Goal: Check status: Check status

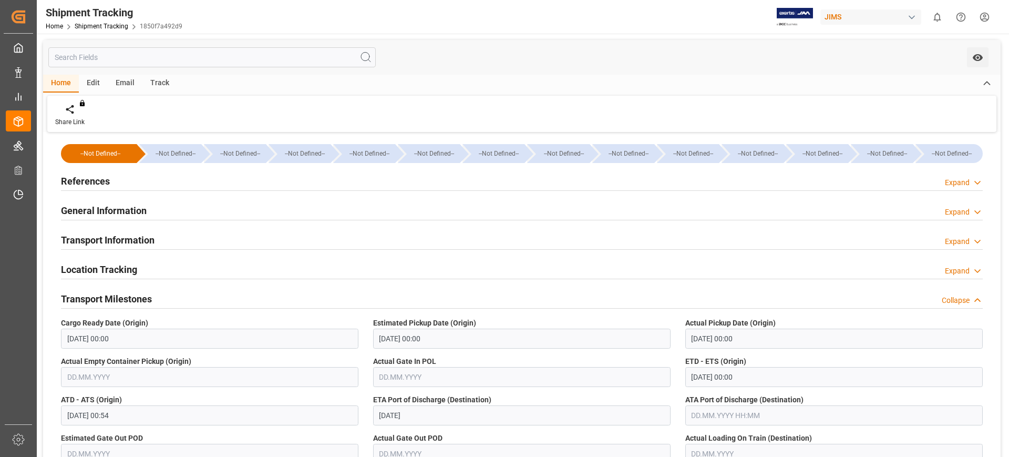
click at [70, 180] on h2 "References" at bounding box center [85, 181] width 49 height 14
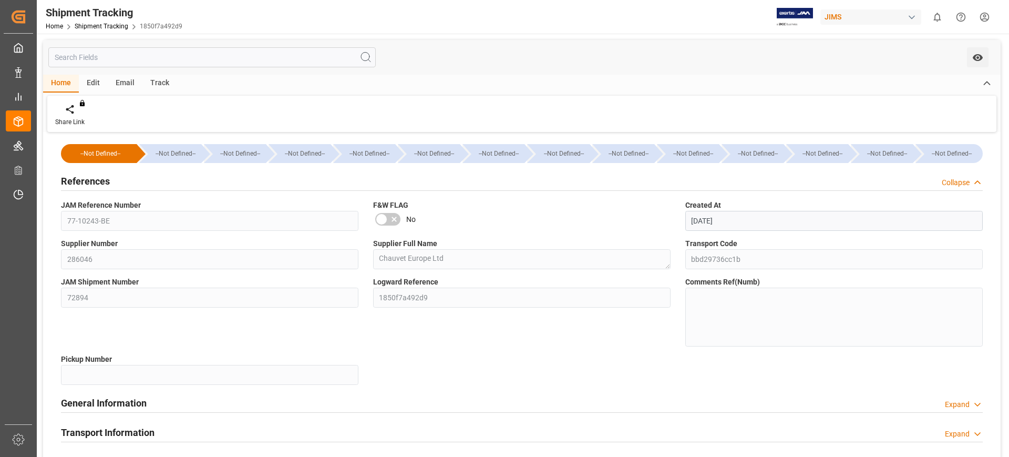
click at [97, 180] on h2 "References" at bounding box center [85, 181] width 49 height 14
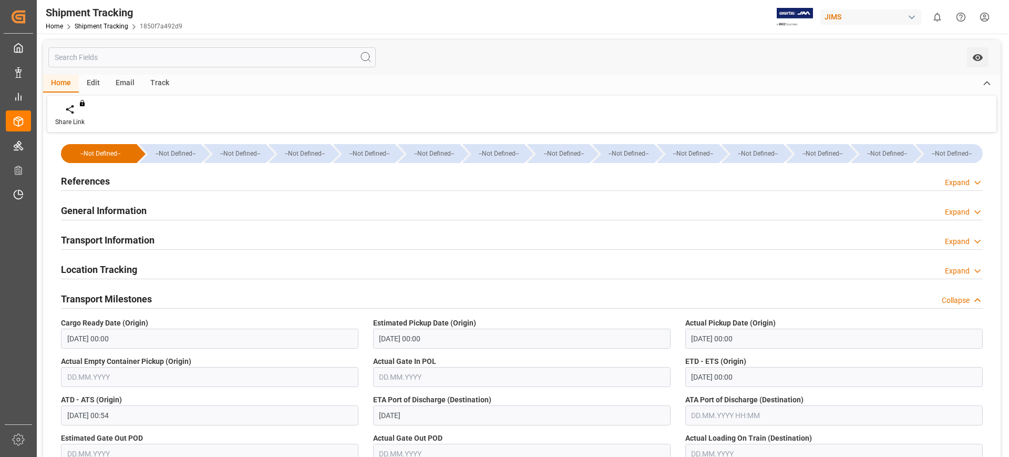
click at [128, 211] on h2 "General Information" at bounding box center [104, 210] width 86 height 14
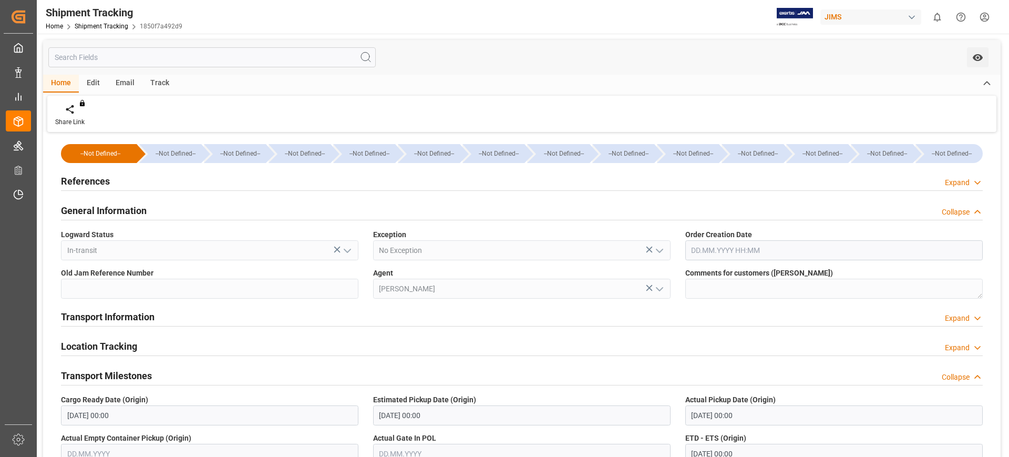
click at [128, 211] on h2 "General Information" at bounding box center [104, 210] width 86 height 14
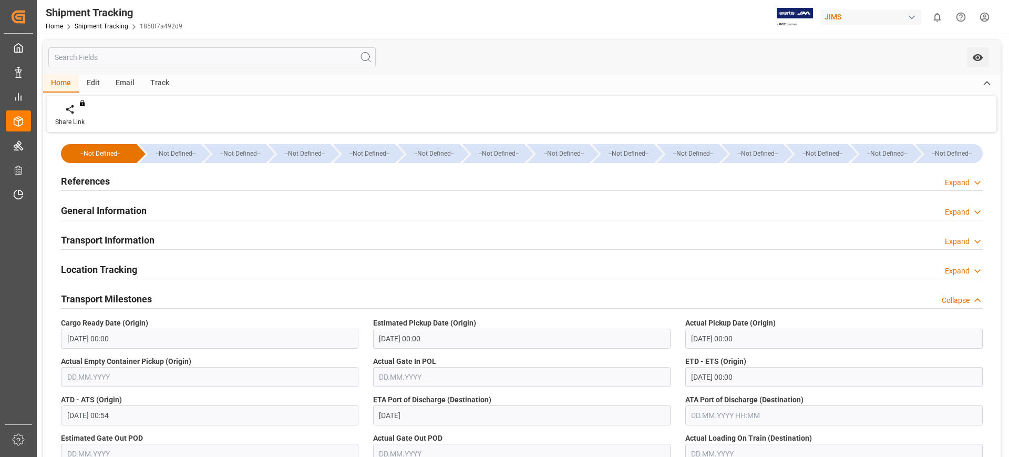
click at [177, 24] on span "1850f7a492d9" at bounding box center [161, 26] width 43 height 7
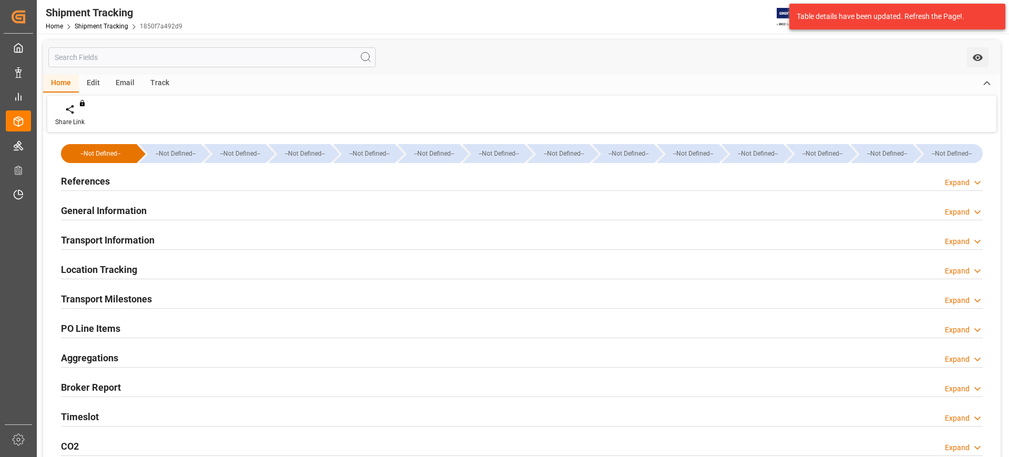
type input "9253727"
type input "24825.8"
type input "BEANR"
type input "CAMTR"
click at [128, 265] on h2 "Location Tracking" at bounding box center [99, 269] width 76 height 14
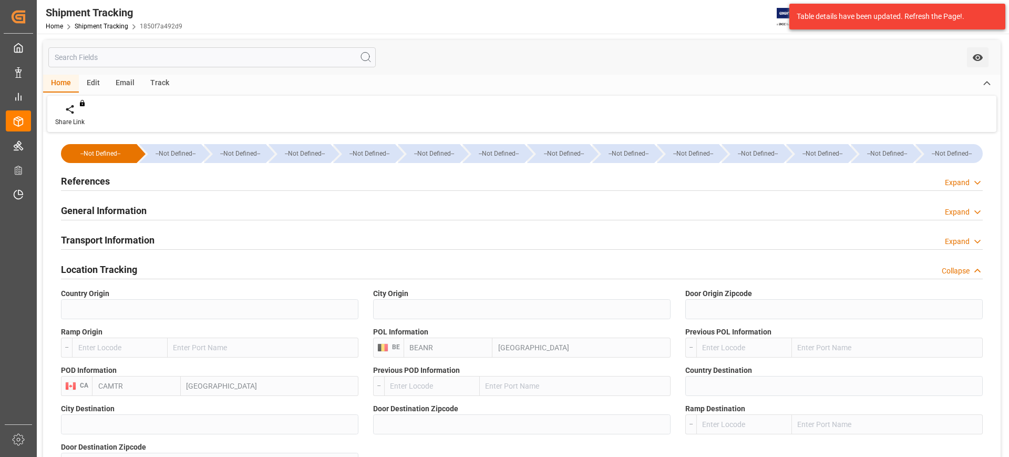
click at [139, 238] on h2 "Transport Information" at bounding box center [108, 240] width 94 height 14
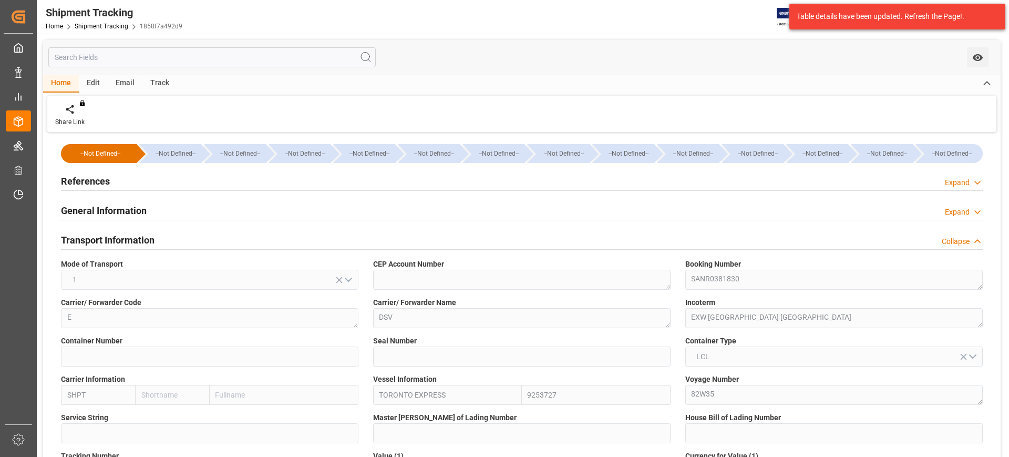
click at [139, 238] on h2 "Transport Information" at bounding box center [108, 240] width 94 height 14
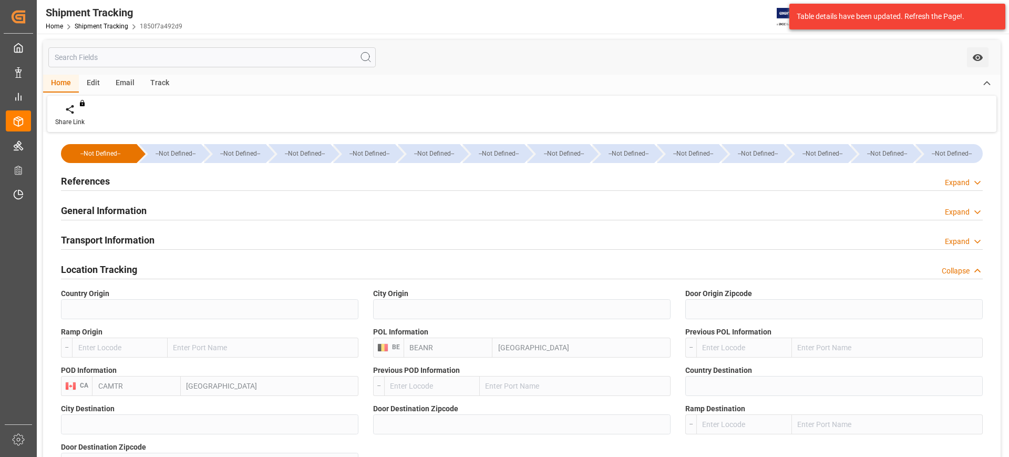
click at [125, 264] on h2 "Location Tracking" at bounding box center [99, 269] width 76 height 14
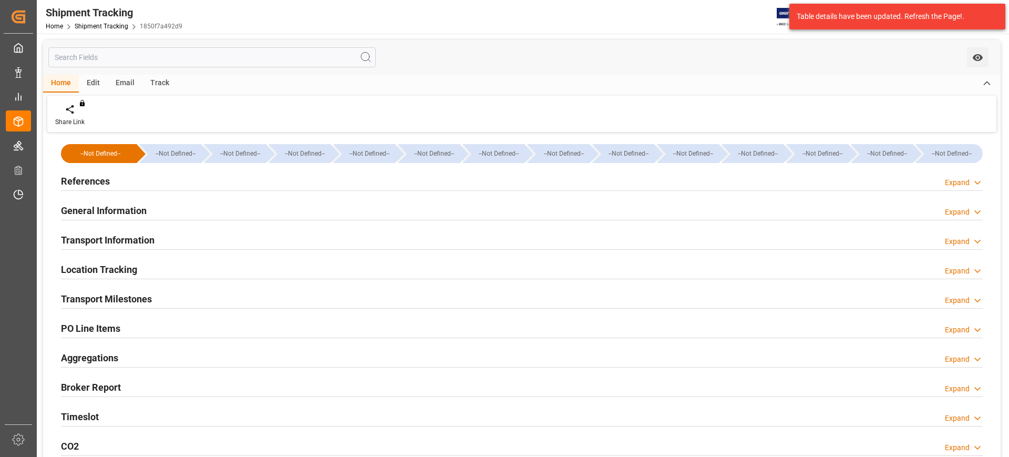
click at [131, 296] on h2 "Transport Milestones" at bounding box center [106, 299] width 91 height 14
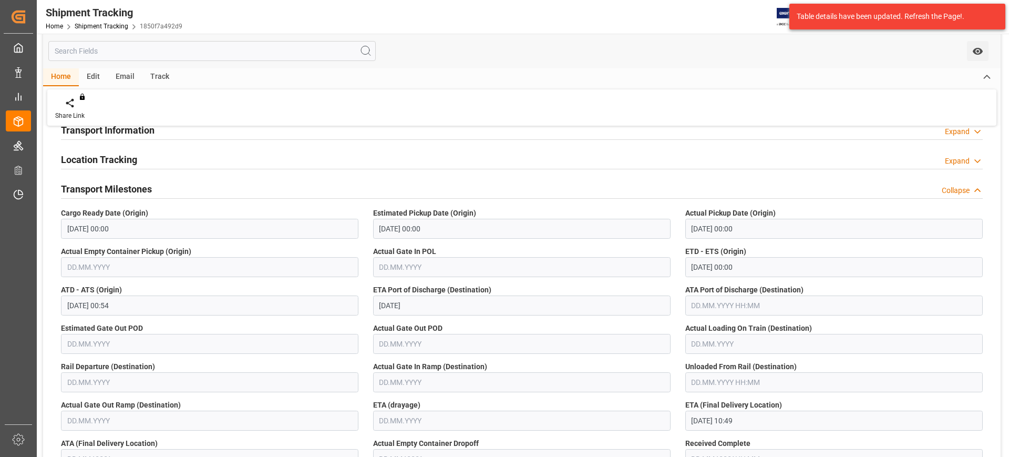
scroll to position [131, 0]
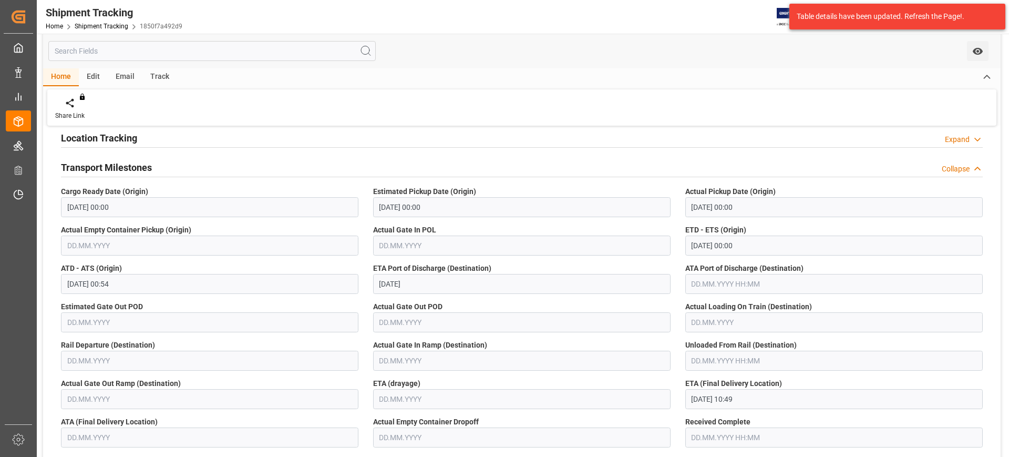
click at [948, 331] on div "Shipment Tracking Home Shipment Tracking 1850f7a492d9 JIMS 0 Notifications Only…" at bounding box center [522, 228] width 970 height 457
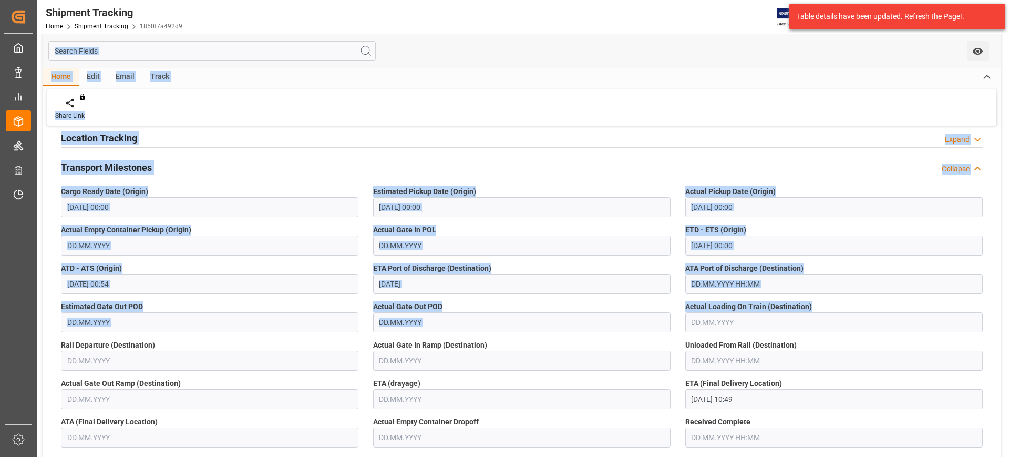
click at [519, 105] on div "Share Link You don't have permission for this feature. Contact admin." at bounding box center [521, 107] width 949 height 36
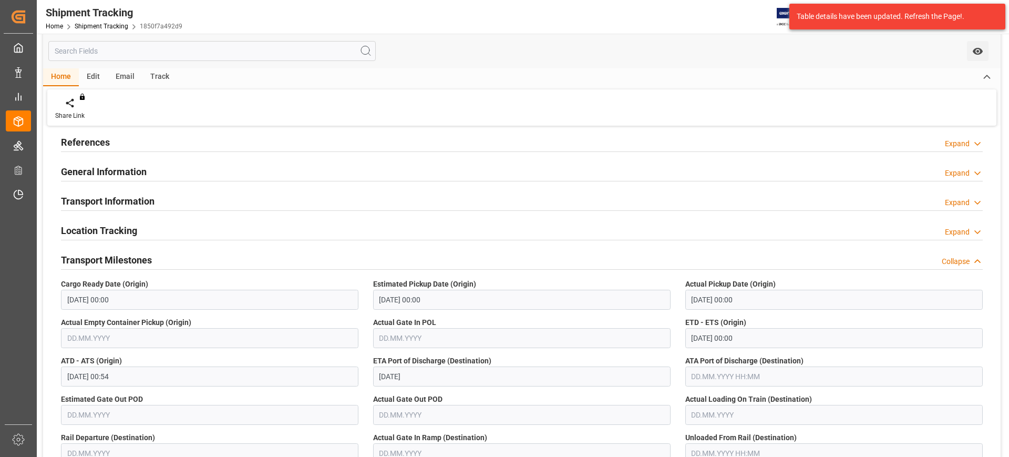
scroll to position [0, 0]
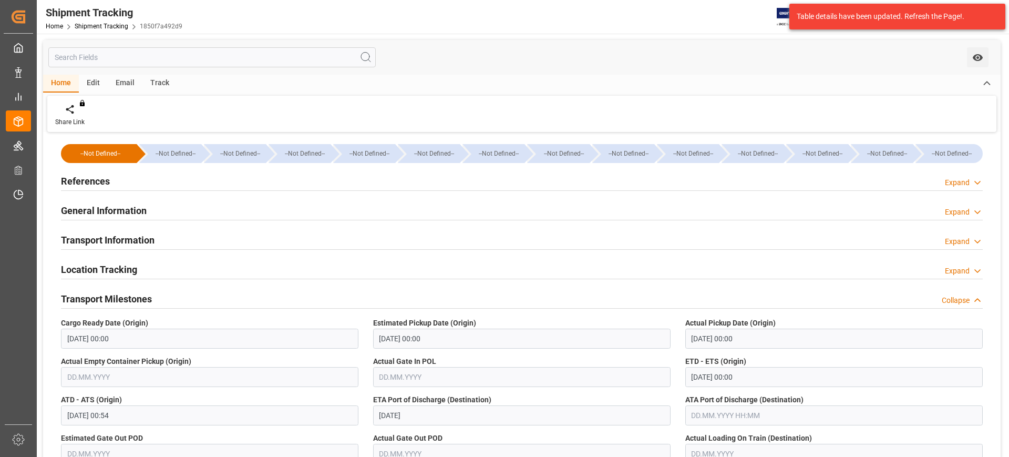
click at [93, 174] on h2 "References" at bounding box center [85, 181] width 49 height 14
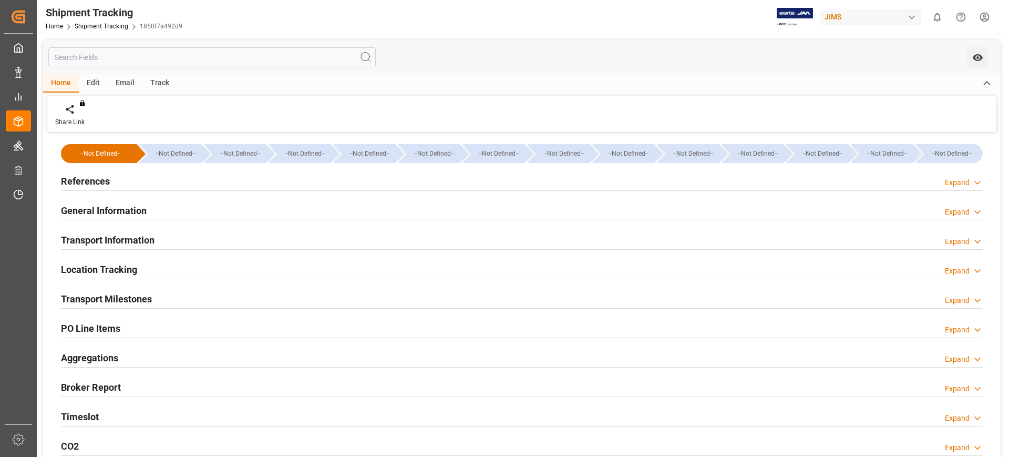
click at [94, 181] on h2 "References" at bounding box center [85, 181] width 49 height 14
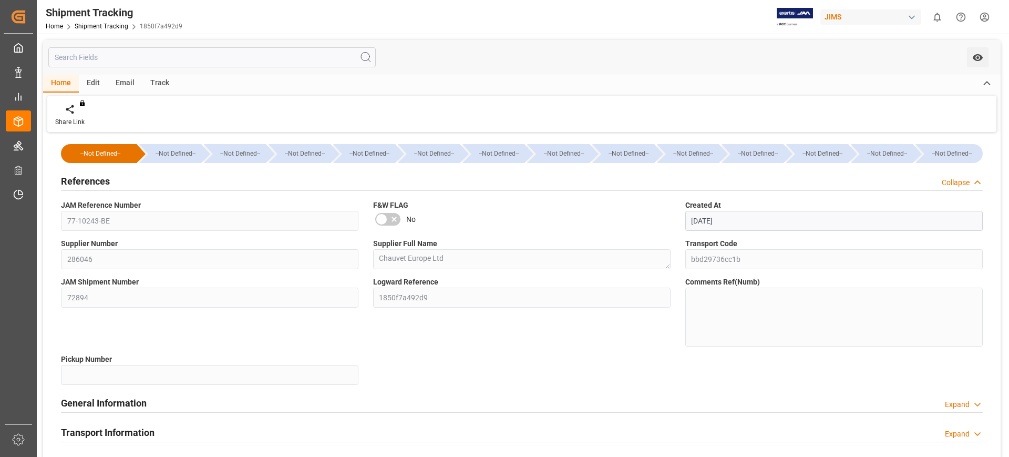
click at [94, 181] on h2 "References" at bounding box center [85, 181] width 49 height 14
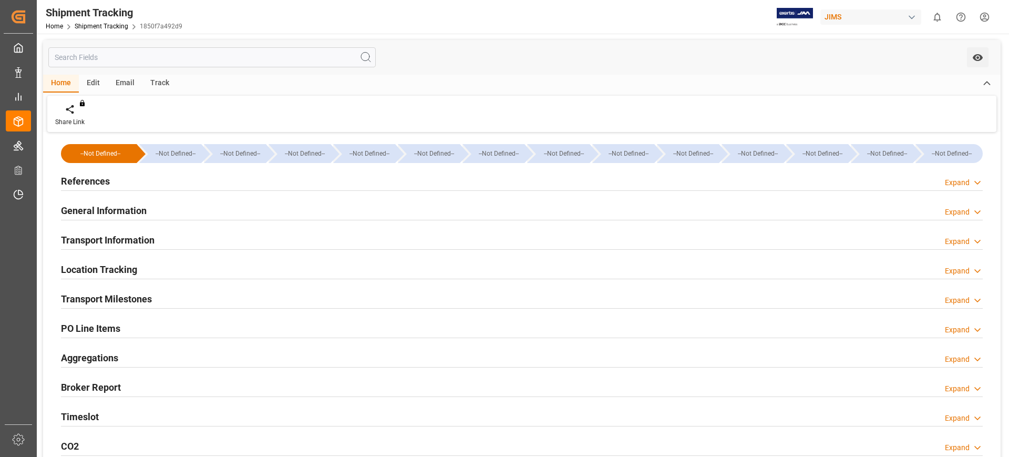
click at [127, 301] on h2 "Transport Milestones" at bounding box center [106, 299] width 91 height 14
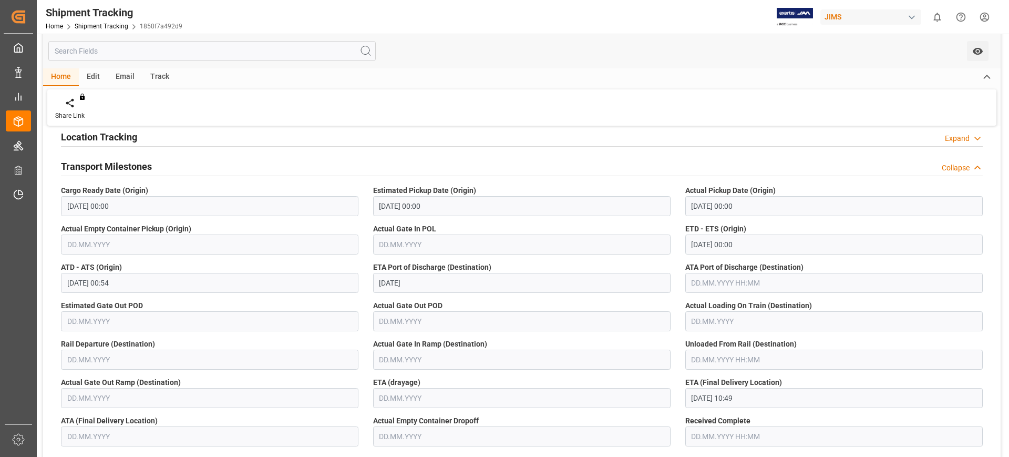
scroll to position [197, 0]
